Goal: Transaction & Acquisition: Purchase product/service

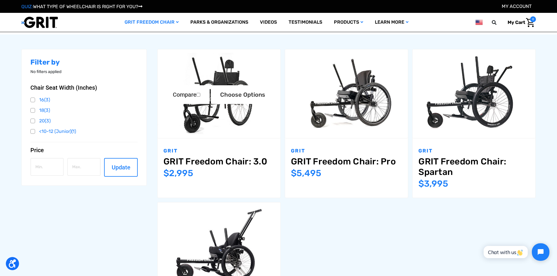
scroll to position [88, 0]
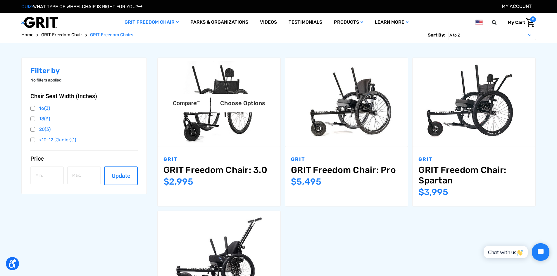
click at [241, 169] on link "GRIT Freedom Chair: 3.0" at bounding box center [218, 170] width 111 height 11
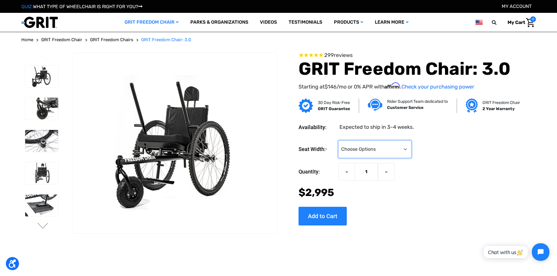
click at [386, 149] on select "Choose Options 16" 18" 20"" at bounding box center [374, 150] width 73 height 18
click at [458, 140] on div "Seat Width: * Choose Options 16" 18" 20" Current Stock: Quantity: Decrease Quan…" at bounding box center [408, 180] width 219 height 89
click at [32, 104] on img at bounding box center [41, 109] width 33 height 22
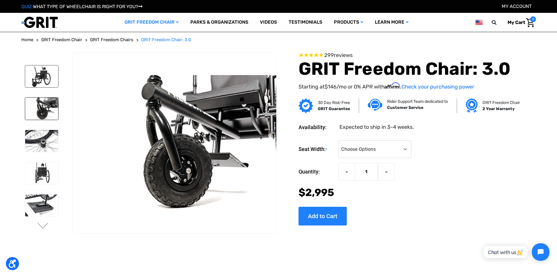
click at [55, 75] on img at bounding box center [41, 76] width 33 height 22
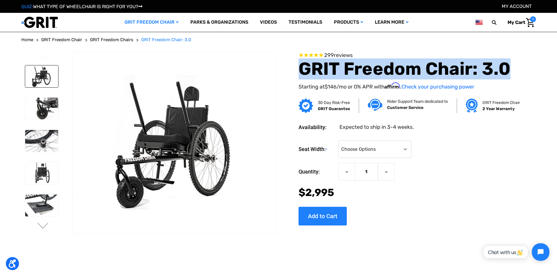
drag, startPoint x: 301, startPoint y: 68, endPoint x: 521, endPoint y: 66, distance: 220.2
click at [520, 66] on section "299 reviews GRIT Freedom Chair: 3.0 Starting at $146 /mo or 0% APR with Affirm …" at bounding box center [399, 74] width 241 height 45
copy h1 "GRIT Freedom Chair: 3.0"
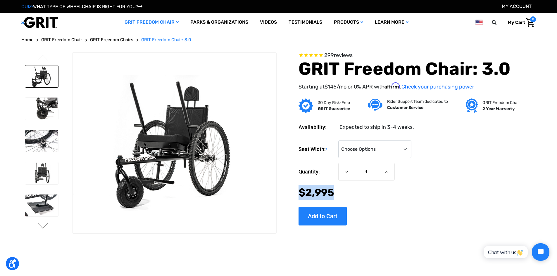
drag, startPoint x: 338, startPoint y: 193, endPoint x: 294, endPoint y: 190, distance: 43.6
click at [294, 190] on section "Availability: Expected to ship in 3-4 weeks. Seat Width: * Choose Options 16" 1…" at bounding box center [399, 170] width 241 height 111
copy span "$2,995"
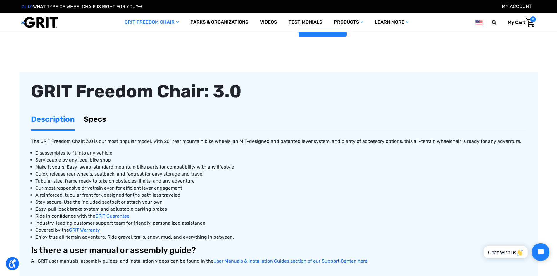
scroll to position [234, 0]
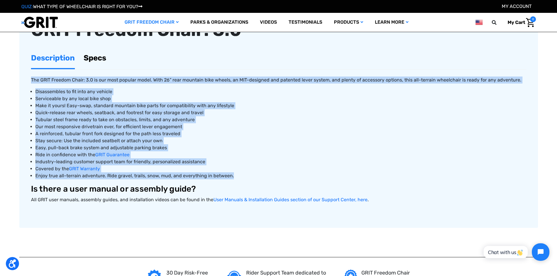
drag, startPoint x: 32, startPoint y: 80, endPoint x: 230, endPoint y: 176, distance: 220.7
click at [230, 176] on div "The GRIT Freedom Chair: 3.0 is our most popular model. With 26” rear mountain b…" at bounding box center [278, 143] width 495 height 146
copy div "The GRIT Freedom Chair: 3.0 is our most popular model. With 26” rear mountain b…"
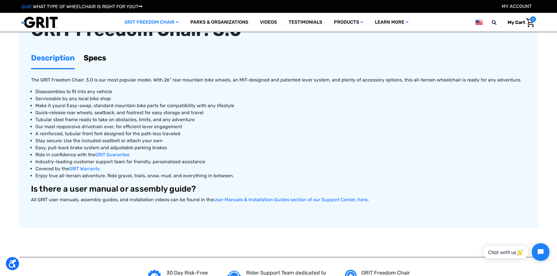
drag, startPoint x: 110, startPoint y: 55, endPoint x: 105, endPoint y: 56, distance: 4.8
click at [110, 54] on ul "Description Specs" at bounding box center [278, 59] width 495 height 22
click at [105, 56] on link "Specs" at bounding box center [95, 58] width 23 height 20
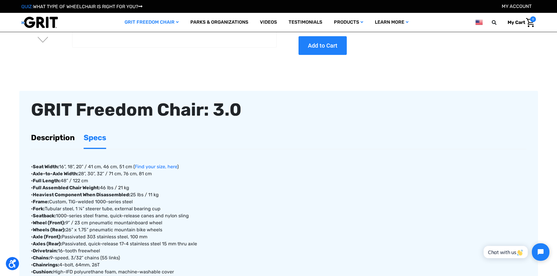
scroll to position [146, 0]
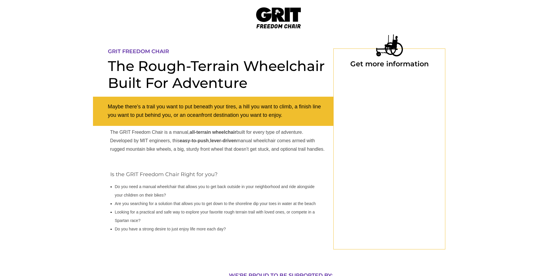
select select "US"
